Goal: Task Accomplishment & Management: Complete application form

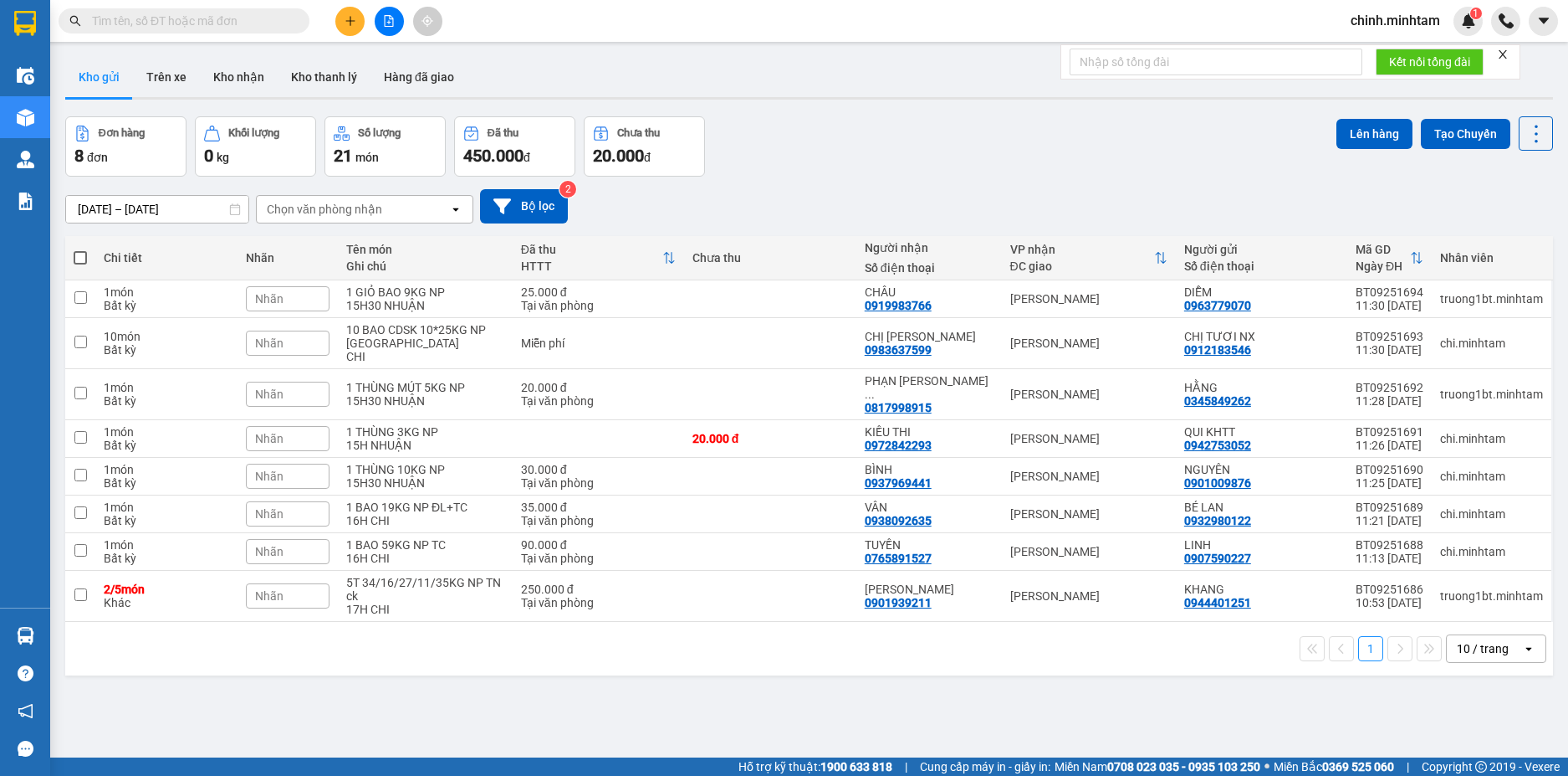
click at [183, 14] on input "text" at bounding box center [190, 21] width 198 height 19
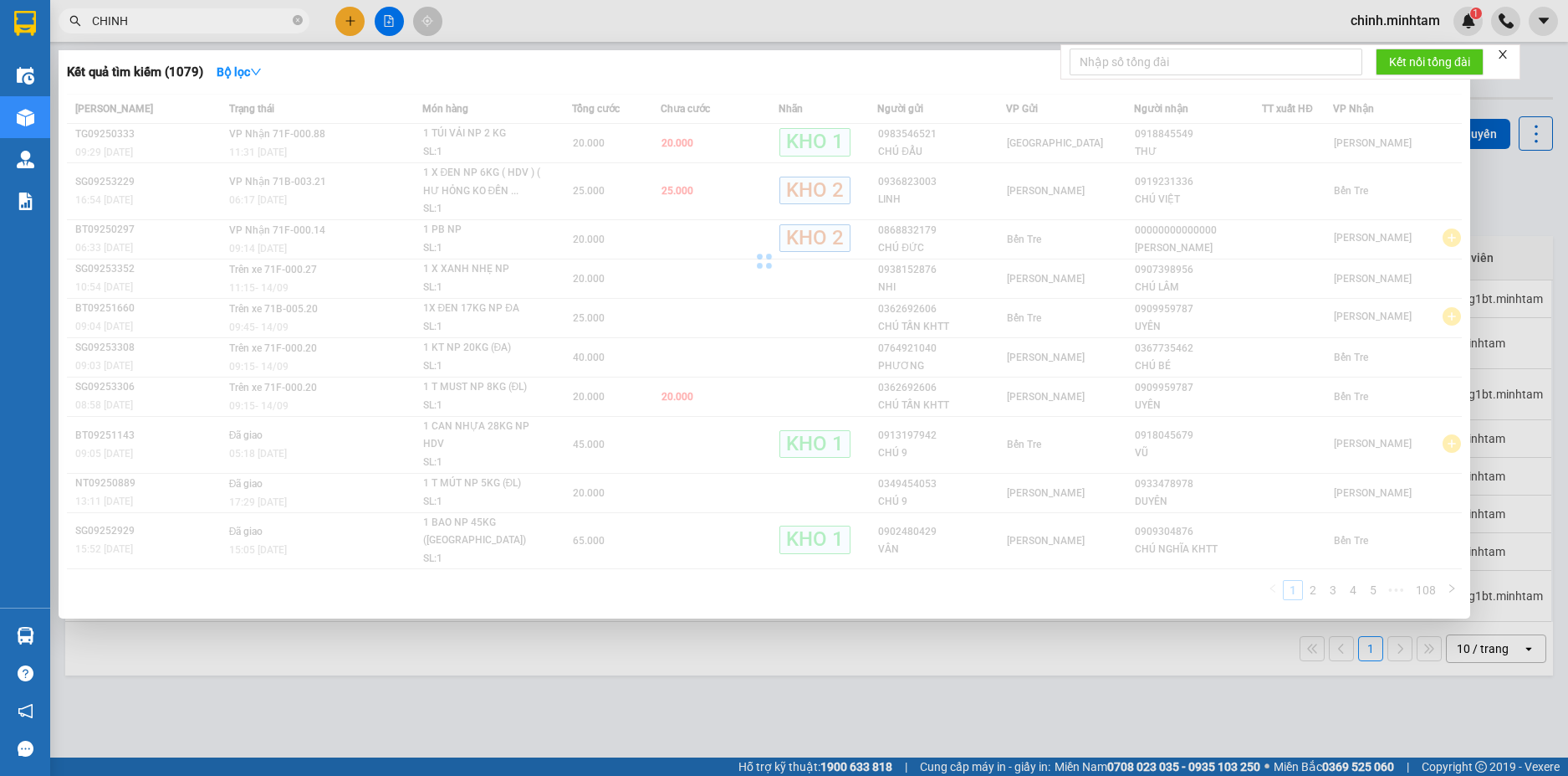
type input "CHINH"
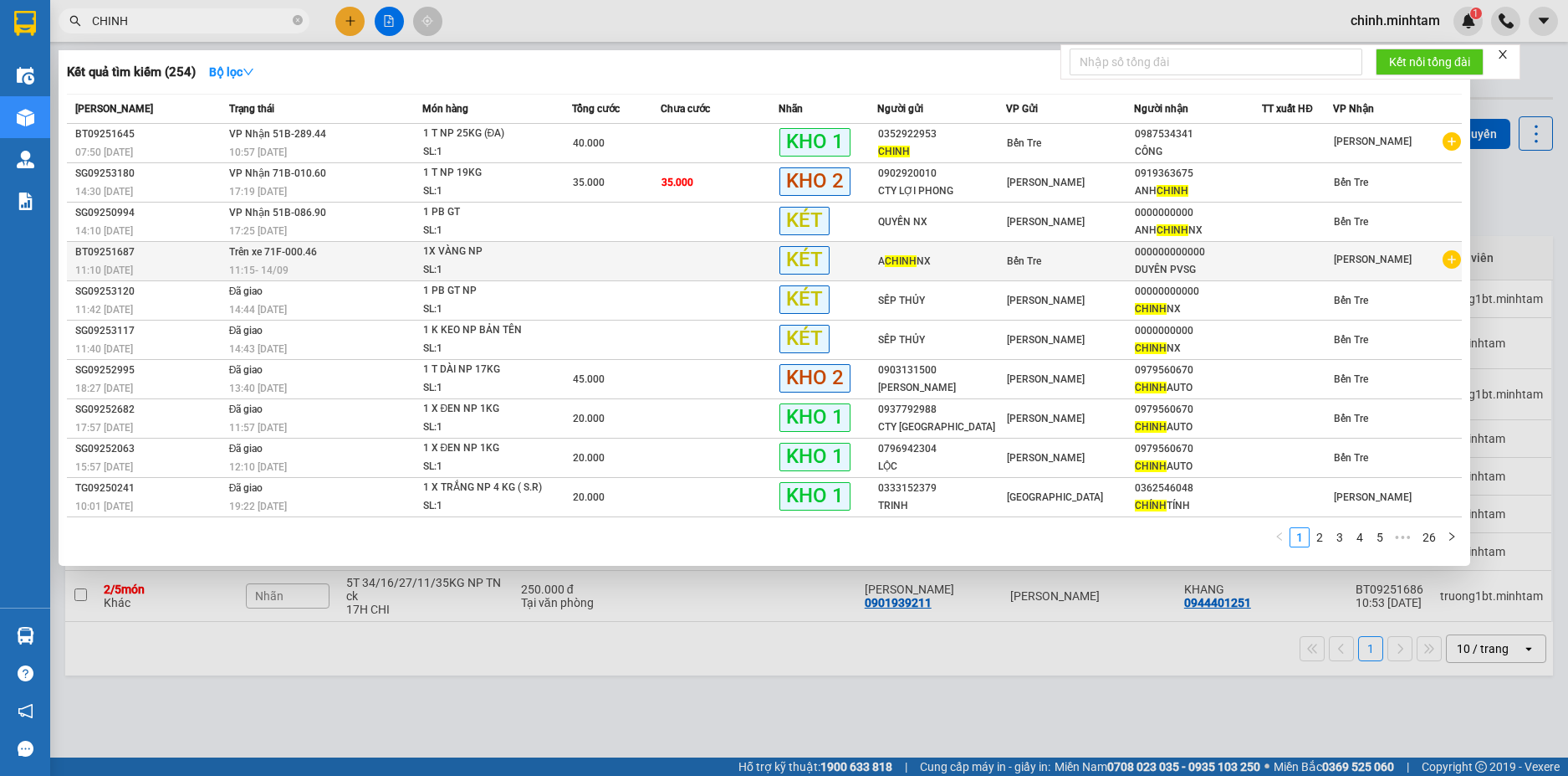
click at [696, 273] on td at bounding box center [720, 261] width 119 height 39
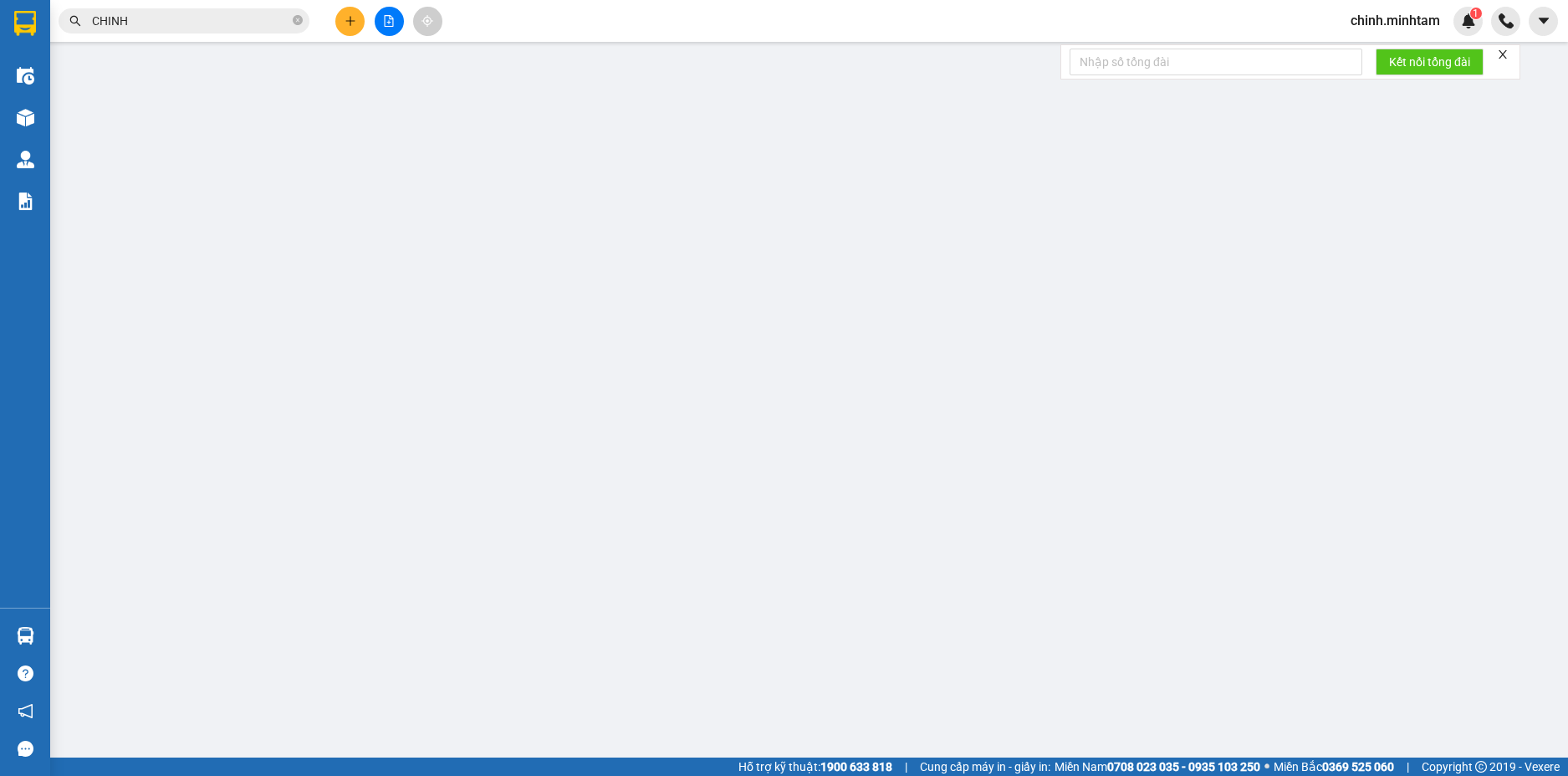
type input "A CHINH NX"
type input "000000000000"
type input "DUYÊN PVSG"
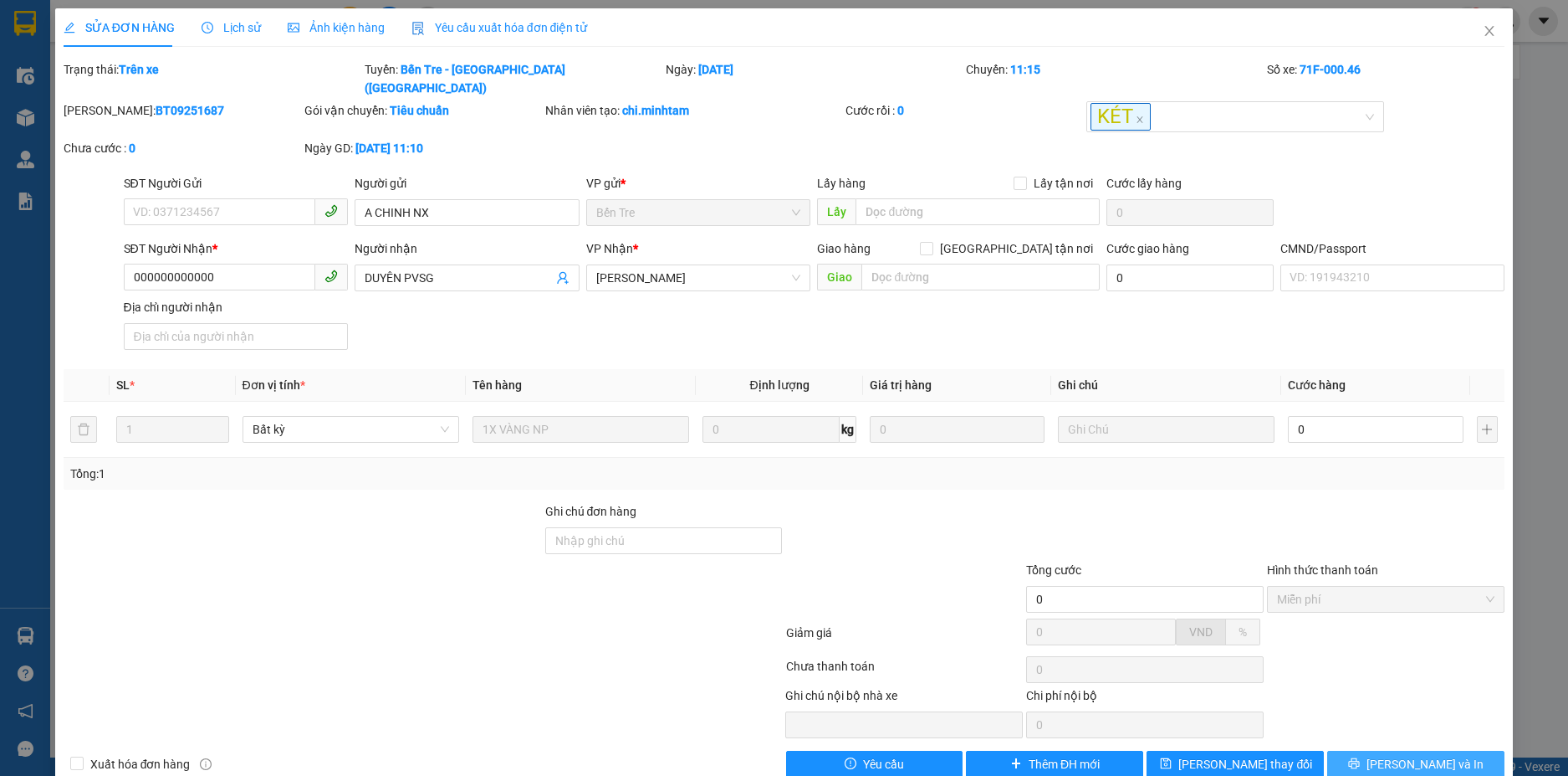
click at [1388, 751] on button "[PERSON_NAME] và In" at bounding box center [1415, 764] width 177 height 27
